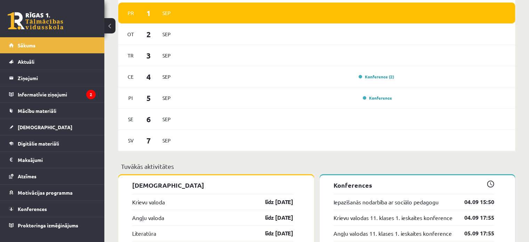
scroll to position [440, 0]
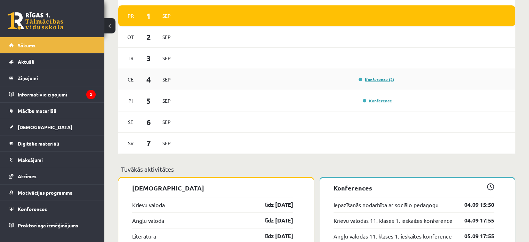
click at [373, 78] on link "Konference (2)" at bounding box center [376, 80] width 35 height 6
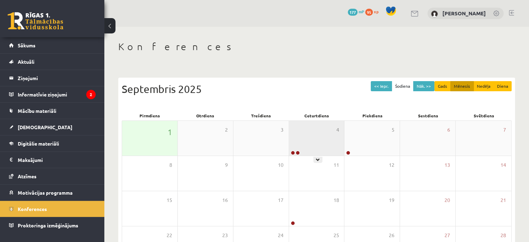
click at [317, 133] on div "4" at bounding box center [316, 138] width 55 height 35
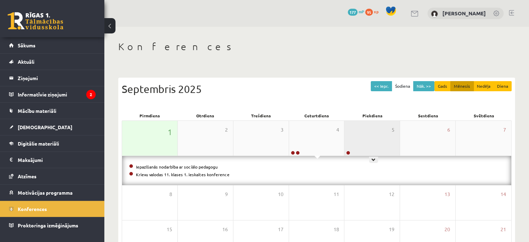
click at [369, 140] on div "5" at bounding box center [371, 138] width 55 height 35
